Goal: Navigation & Orientation: Understand site structure

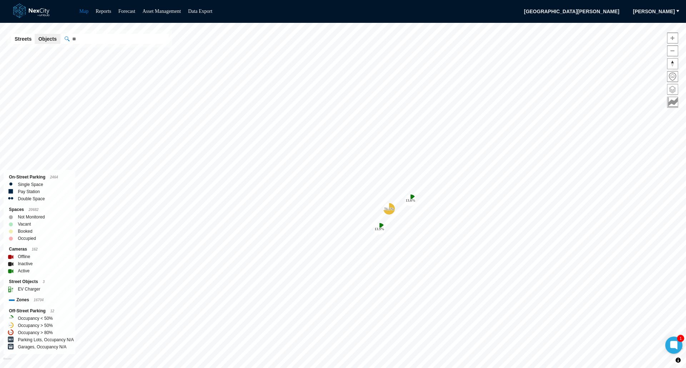
click at [674, 86] on span at bounding box center [673, 89] width 10 height 10
